Goal: Information Seeking & Learning: Learn about a topic

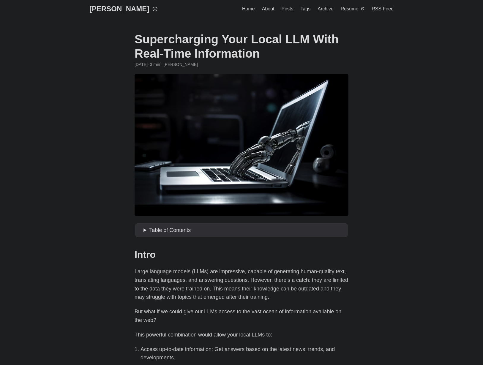
click at [289, 10] on span "Posts" at bounding box center [287, 8] width 12 height 5
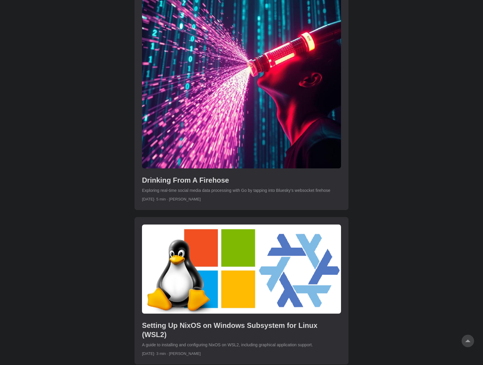
scroll to position [1602, 0]
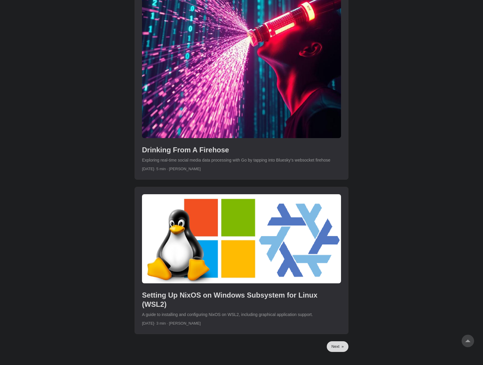
click at [338, 341] on link "Next »" at bounding box center [338, 346] width 22 height 11
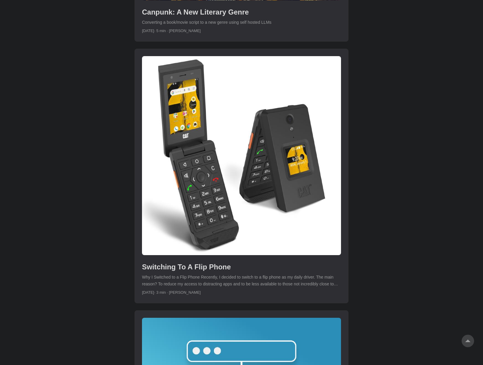
scroll to position [1740, 0]
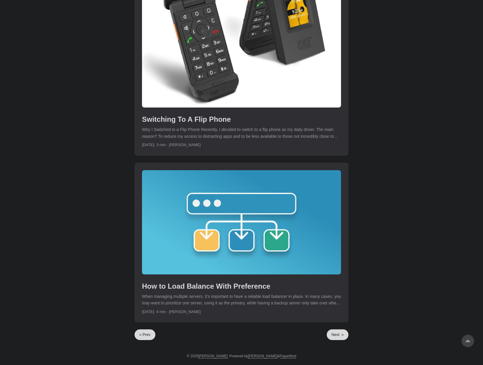
click at [336, 336] on link "Next »" at bounding box center [338, 334] width 22 height 11
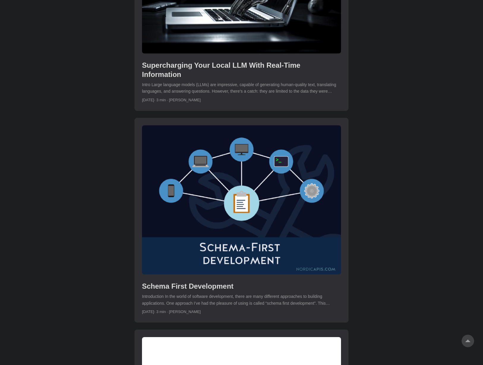
scroll to position [349, 0]
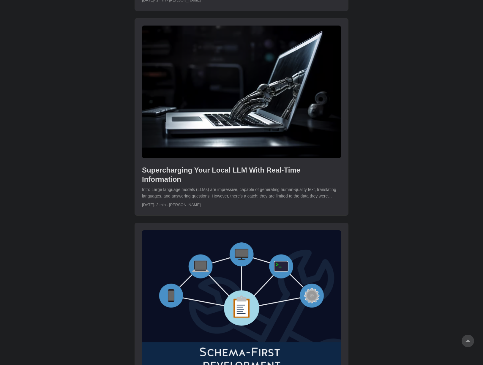
click at [230, 184] on link "post link to Supercharging Your Local LLM With Real-Time Information" at bounding box center [241, 116] width 213 height 197
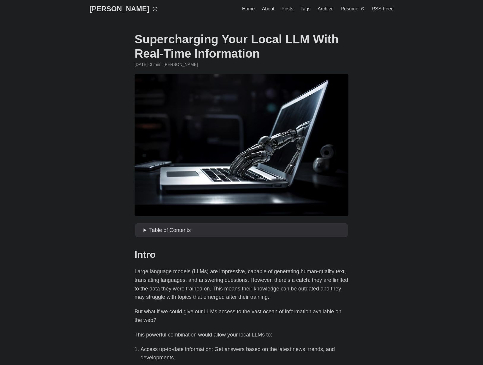
click at [144, 231] on summary "Table of Contents" at bounding box center [244, 230] width 202 height 9
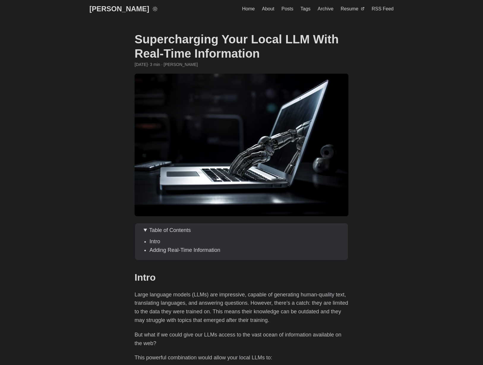
click at [146, 231] on summary "Table of Contents" at bounding box center [244, 230] width 202 height 9
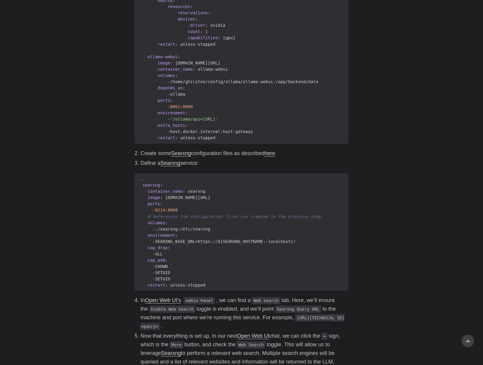
scroll to position [582, 0]
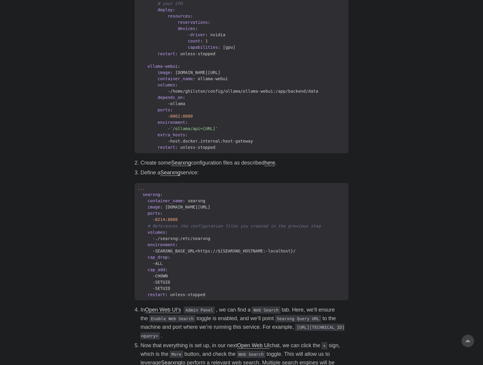
click at [273, 166] on link "here" at bounding box center [269, 163] width 11 height 6
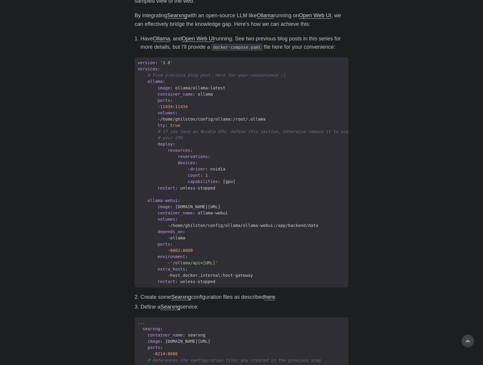
scroll to position [386, 0]
